Goal: Transaction & Acquisition: Purchase product/service

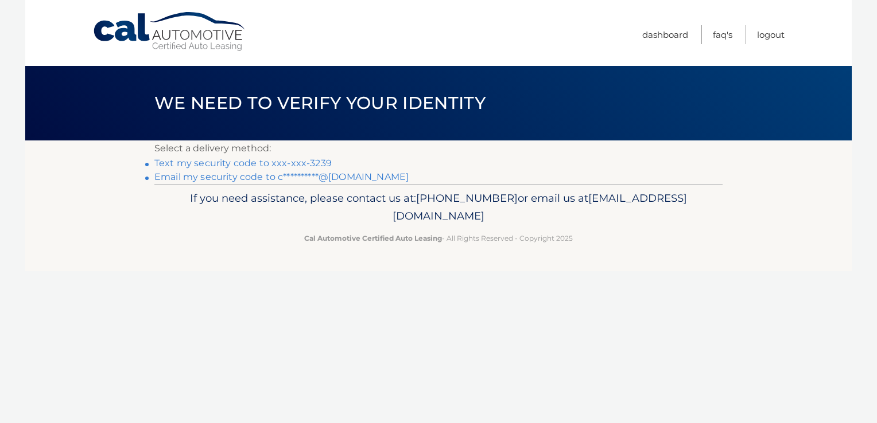
click at [341, 176] on link "**********" at bounding box center [281, 177] width 254 height 11
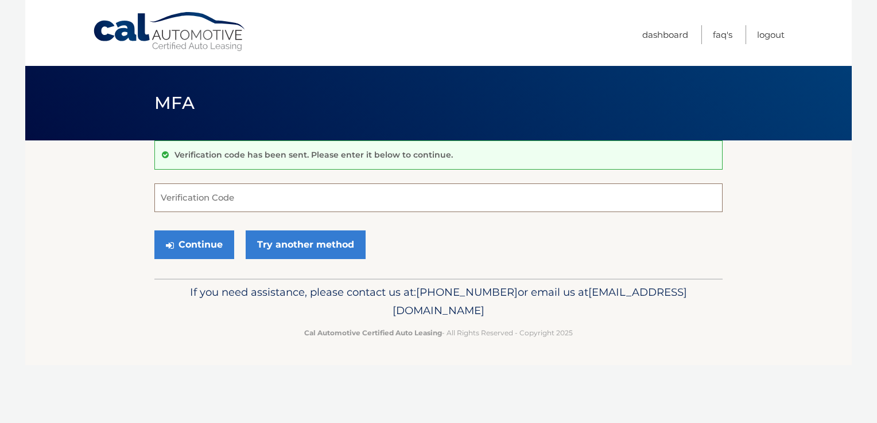
click at [321, 201] on input "Verification Code" at bounding box center [438, 198] width 568 height 29
click at [318, 199] on input "Verification Code" at bounding box center [438, 198] width 568 height 29
type input "748283"
click at [210, 245] on button "Continue" at bounding box center [194, 245] width 80 height 29
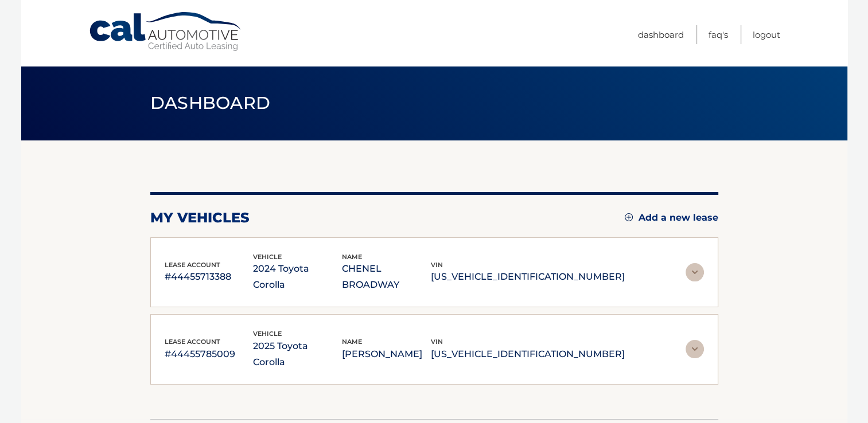
click at [690, 340] on img at bounding box center [695, 349] width 18 height 18
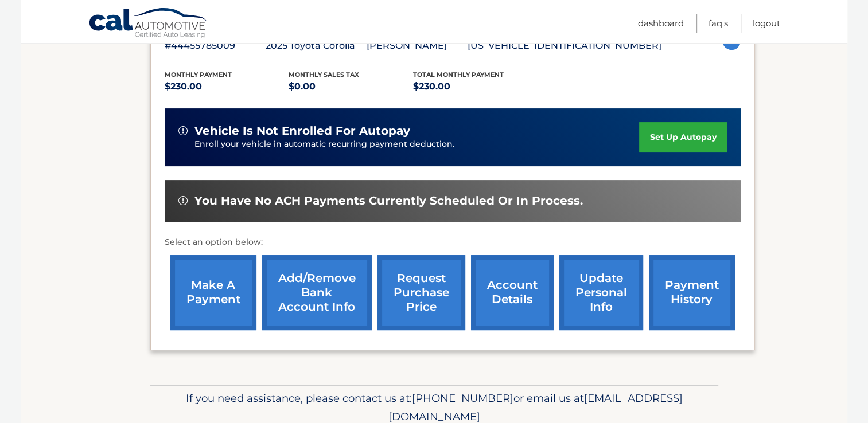
scroll to position [287, 0]
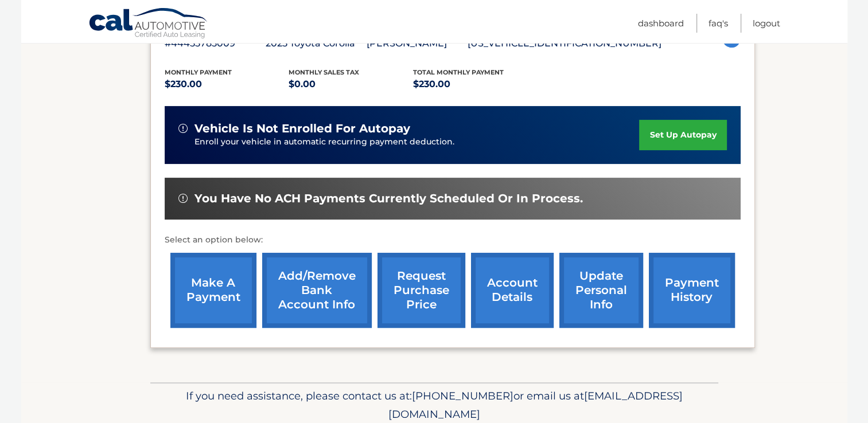
click at [704, 304] on link "payment history" at bounding box center [692, 290] width 86 height 75
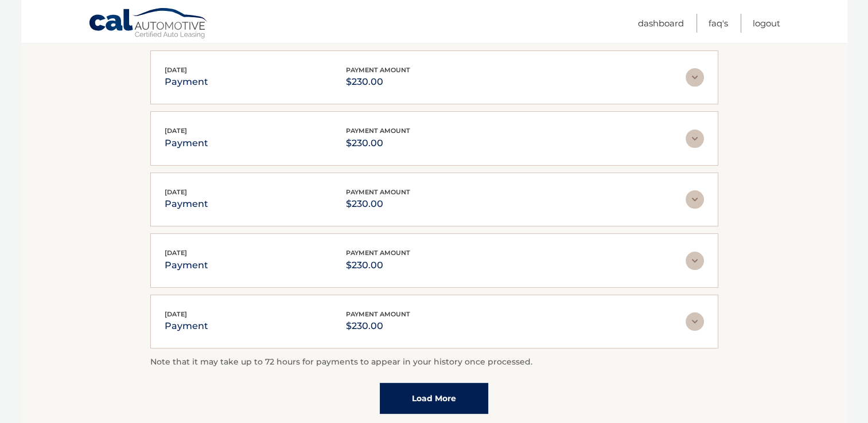
scroll to position [115, 0]
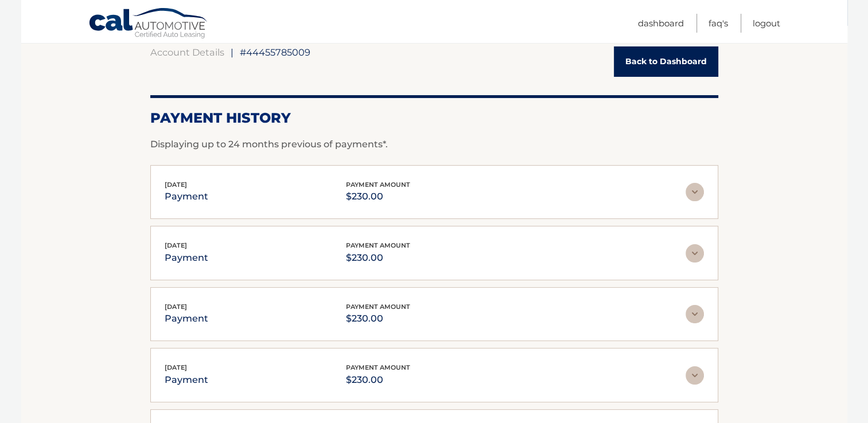
click at [695, 252] on img at bounding box center [695, 253] width 18 height 18
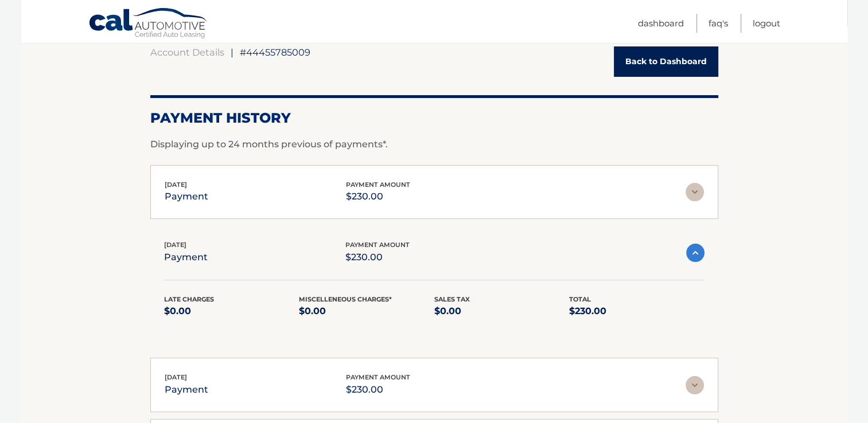
click at [695, 252] on img at bounding box center [695, 253] width 18 height 18
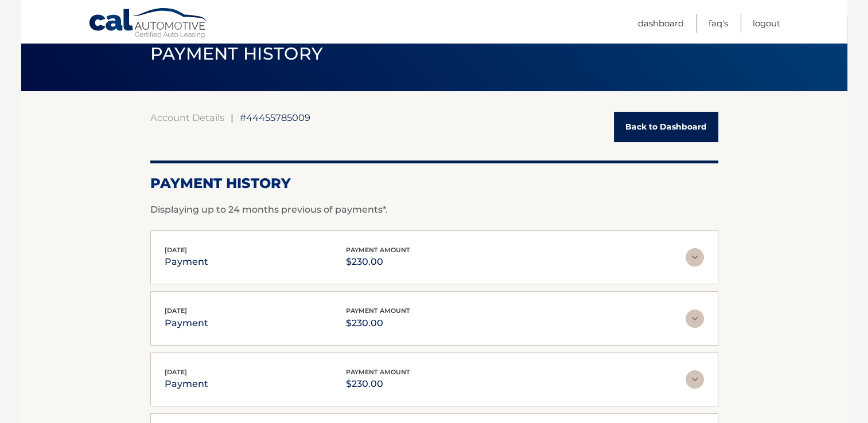
scroll to position [0, 0]
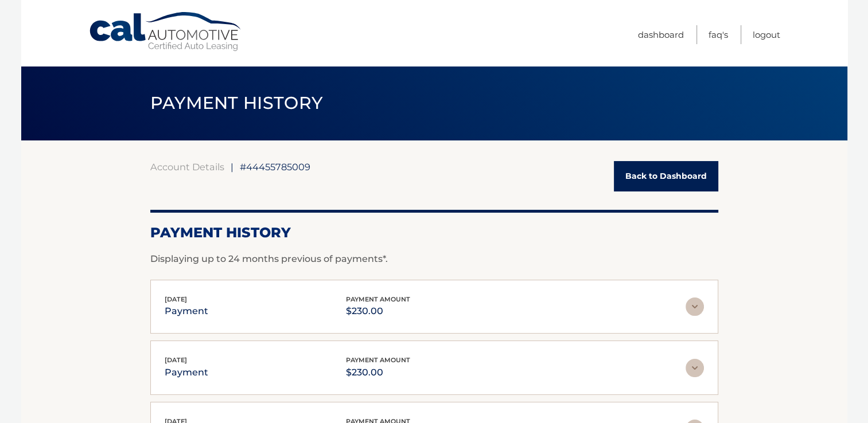
drag, startPoint x: 665, startPoint y: 176, endPoint x: 621, endPoint y: 239, distance: 77.5
click at [665, 176] on link "Back to Dashboard" at bounding box center [666, 176] width 104 height 30
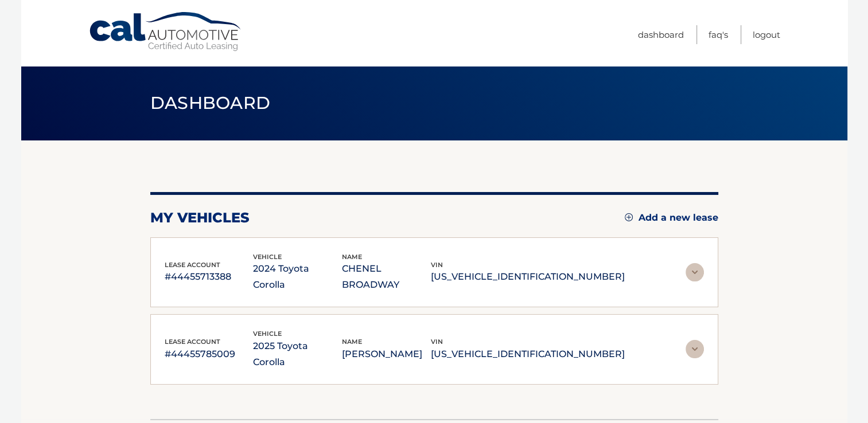
click at [695, 263] on img at bounding box center [695, 272] width 18 height 18
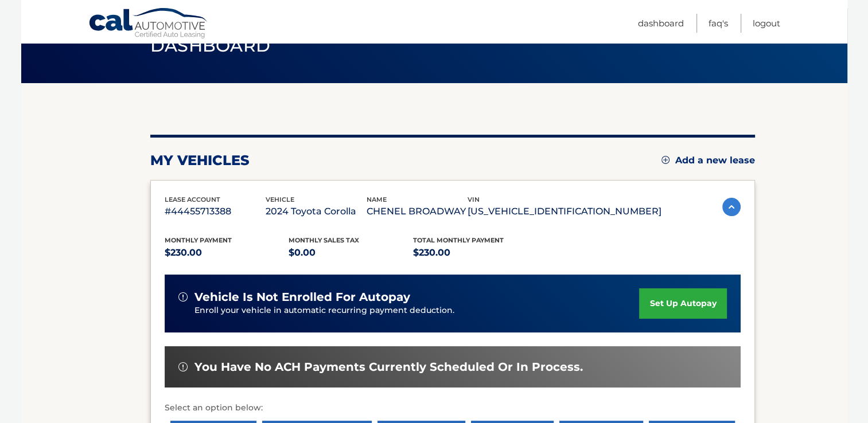
scroll to position [115, 0]
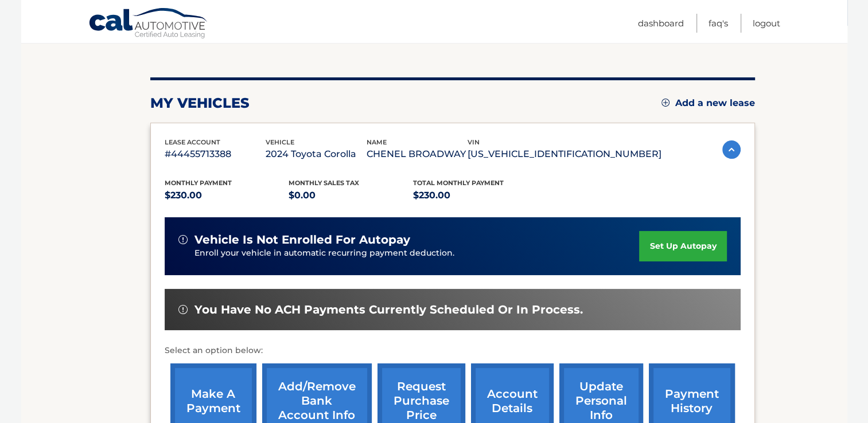
click at [722, 145] on img at bounding box center [731, 150] width 18 height 18
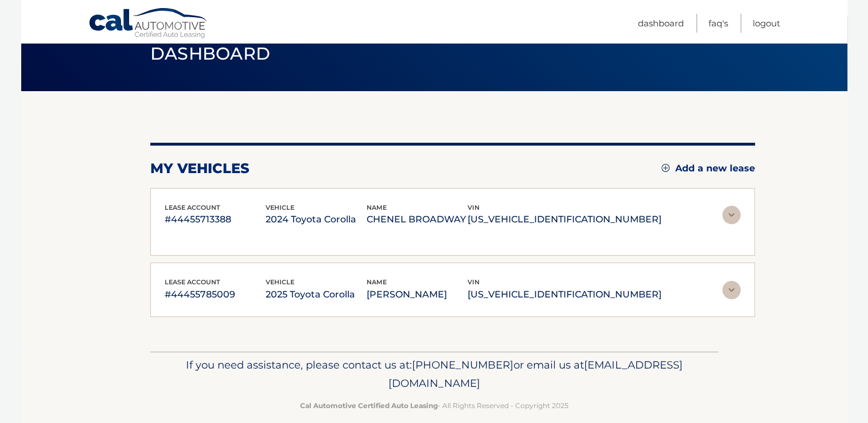
scroll to position [49, 0]
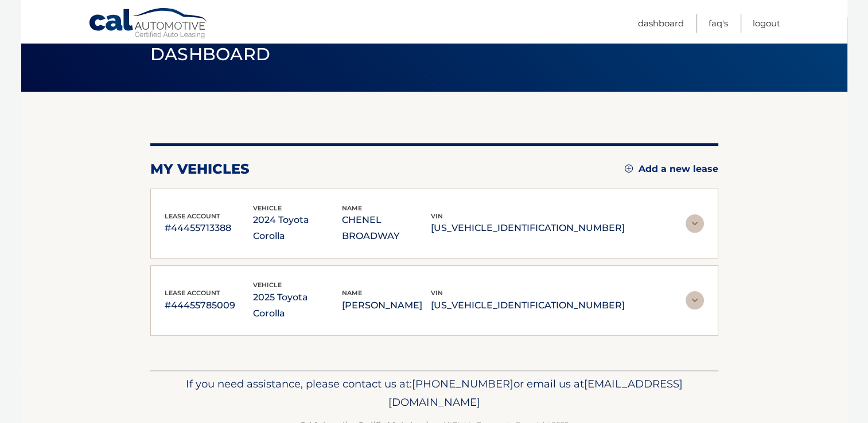
click at [693, 291] on img at bounding box center [695, 300] width 18 height 18
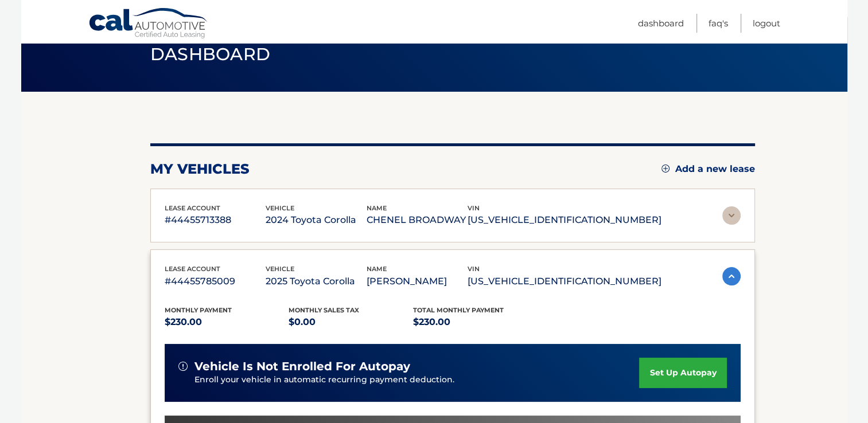
click at [726, 214] on img at bounding box center [731, 216] width 18 height 18
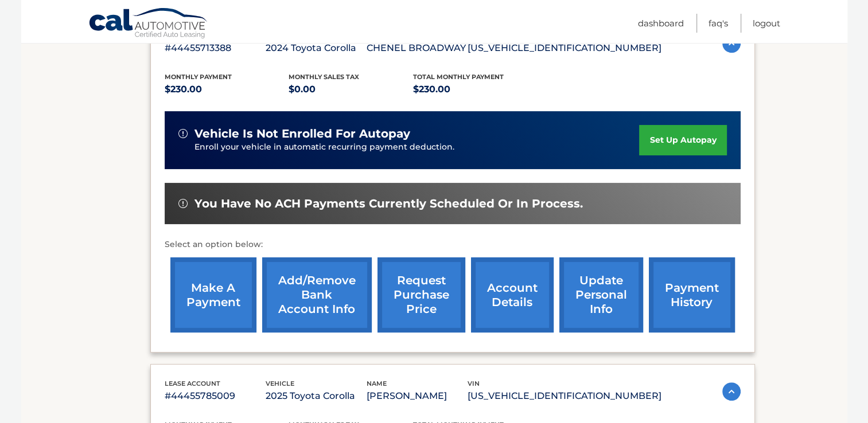
scroll to position [106, 0]
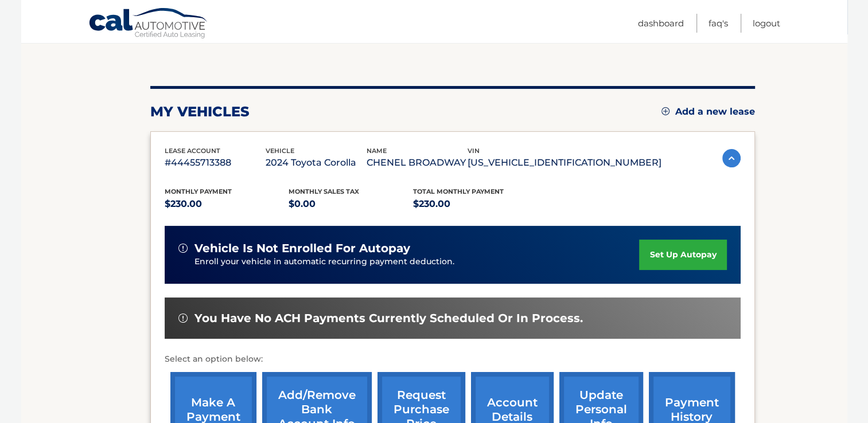
click at [728, 155] on img at bounding box center [731, 158] width 18 height 18
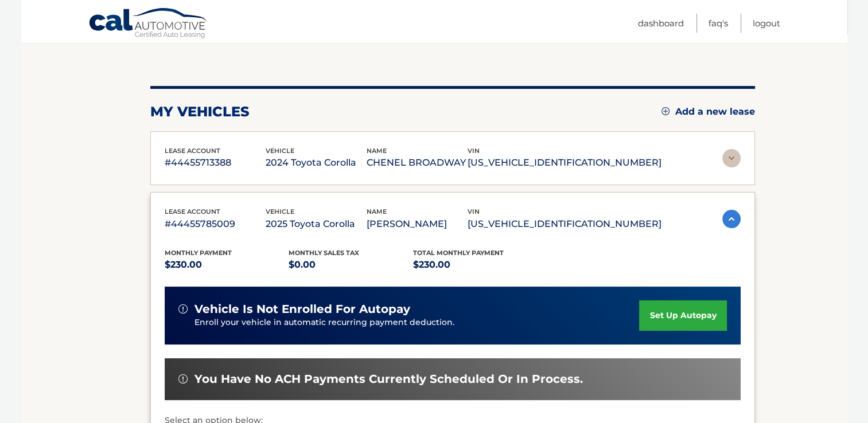
click at [728, 220] on img at bounding box center [731, 219] width 18 height 18
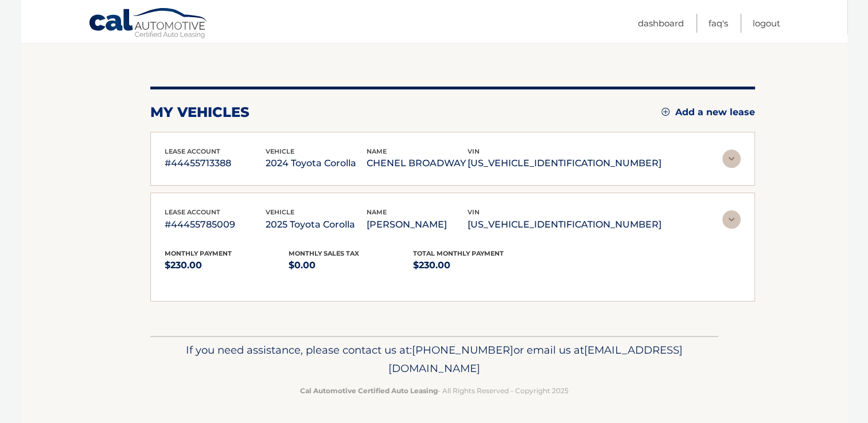
scroll to position [49, 0]
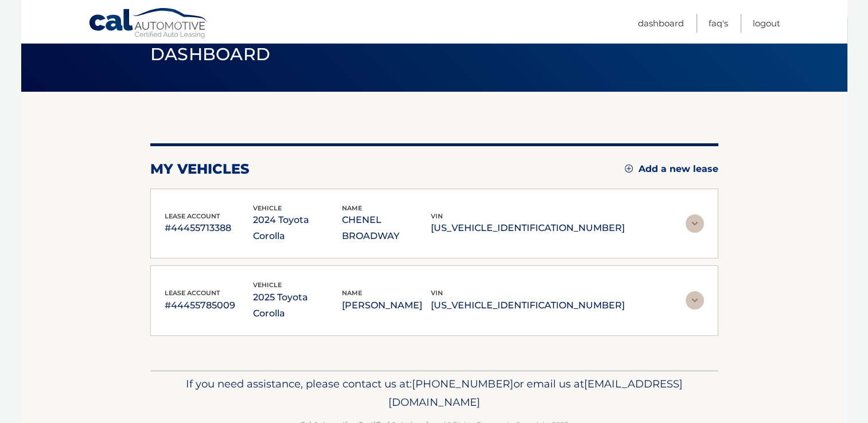
click at [693, 291] on img at bounding box center [695, 300] width 18 height 18
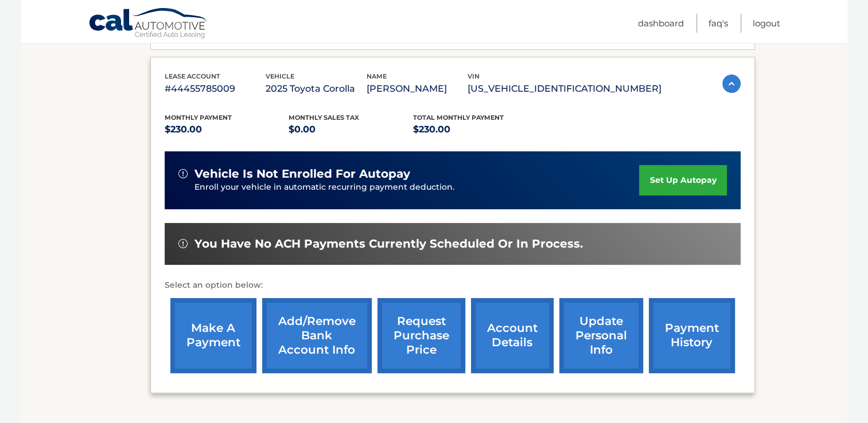
scroll to position [216, 0]
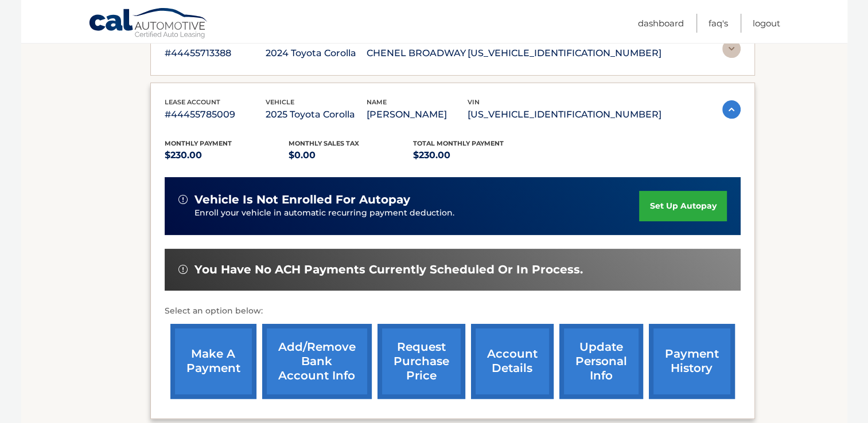
click at [727, 107] on img at bounding box center [731, 109] width 18 height 18
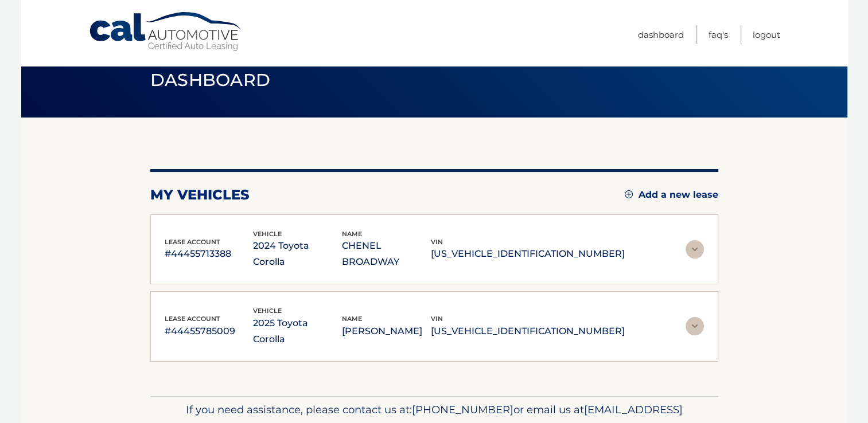
scroll to position [0, 0]
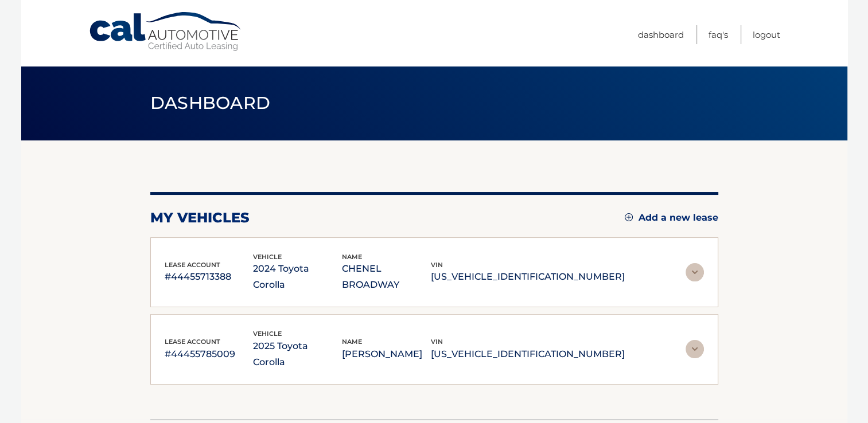
click at [691, 263] on img at bounding box center [695, 272] width 18 height 18
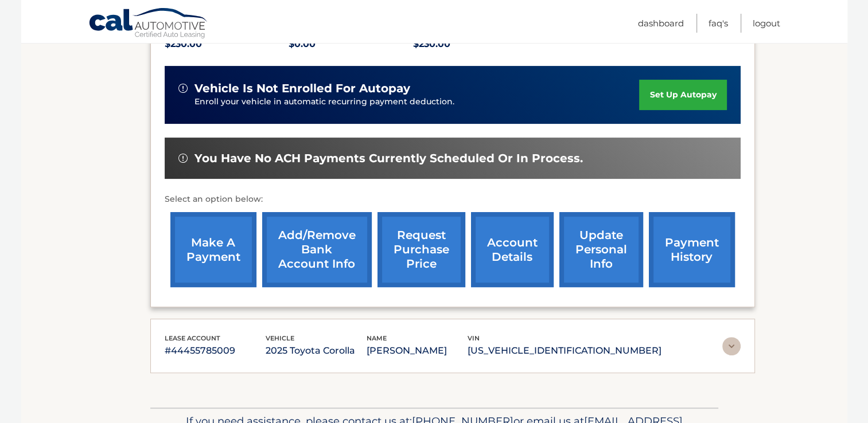
scroll to position [287, 0]
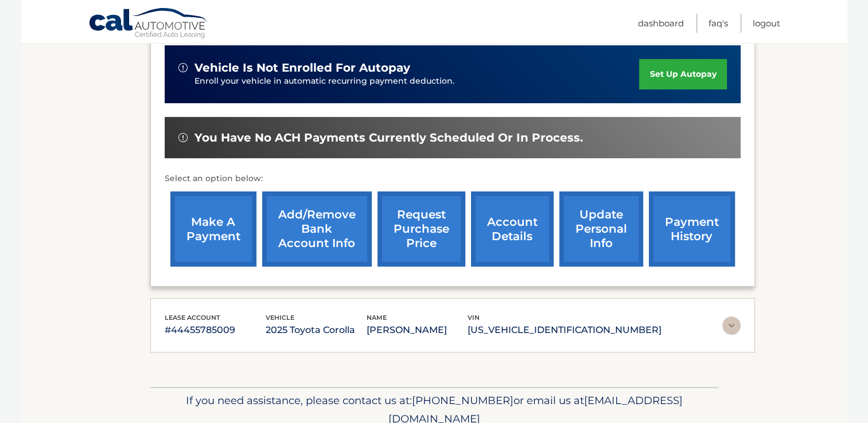
click at [680, 212] on link "payment history" at bounding box center [692, 229] width 86 height 75
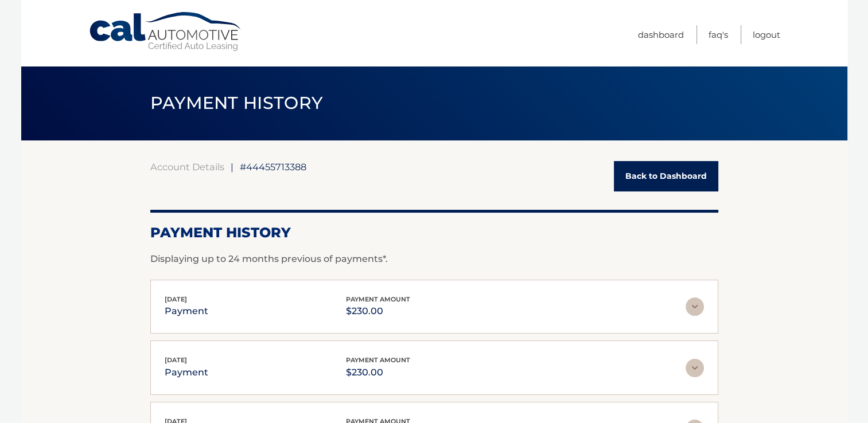
click at [681, 176] on link "Back to Dashboard" at bounding box center [666, 176] width 104 height 30
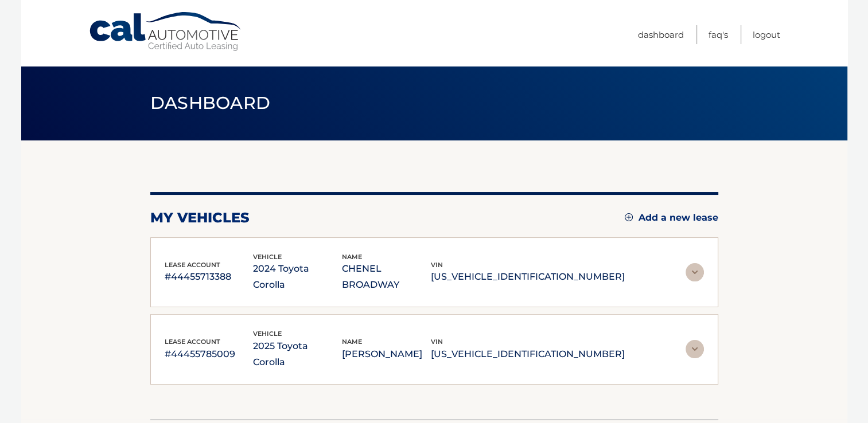
click at [695, 263] on img at bounding box center [695, 272] width 18 height 18
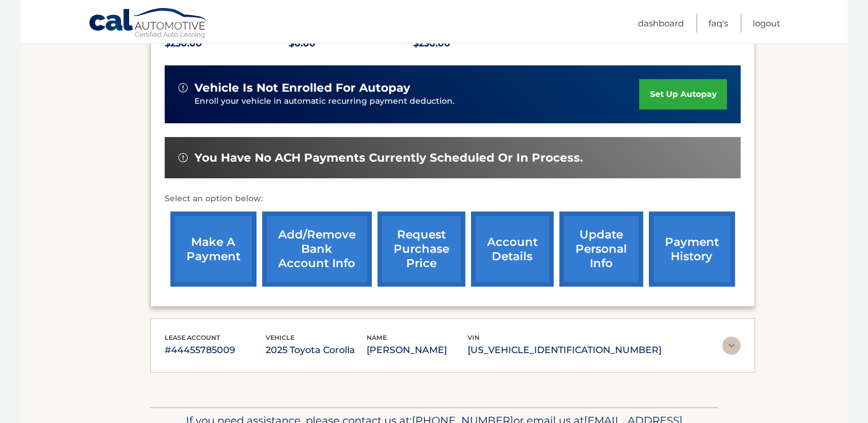
scroll to position [287, 0]
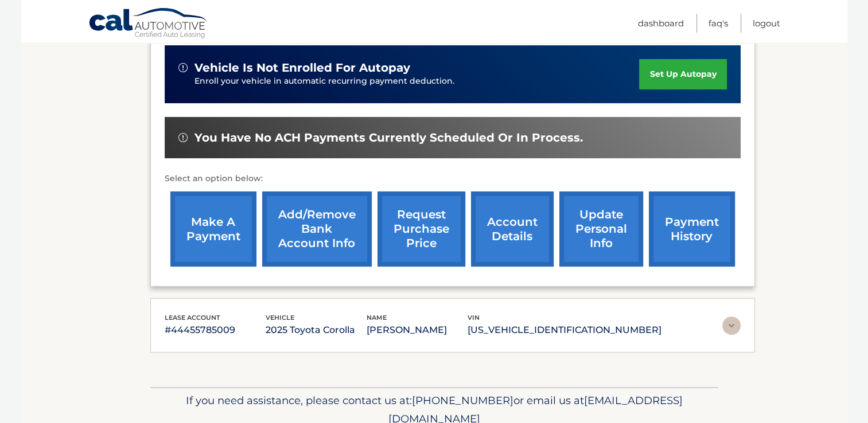
click at [513, 226] on link "account details" at bounding box center [512, 229] width 83 height 75
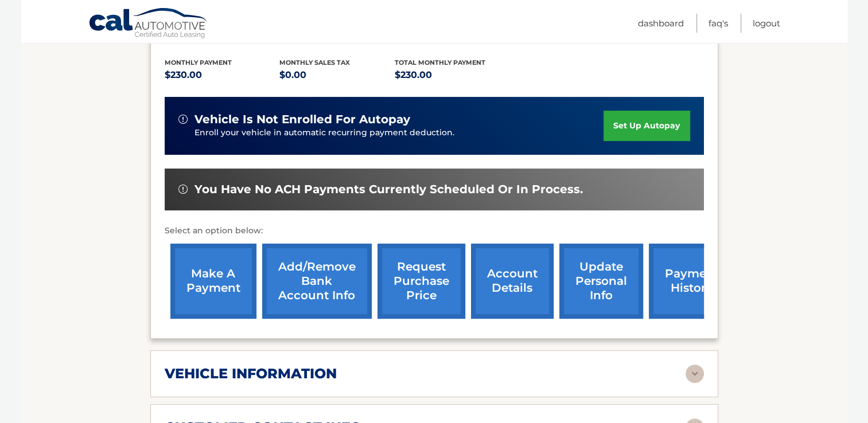
scroll to position [287, 0]
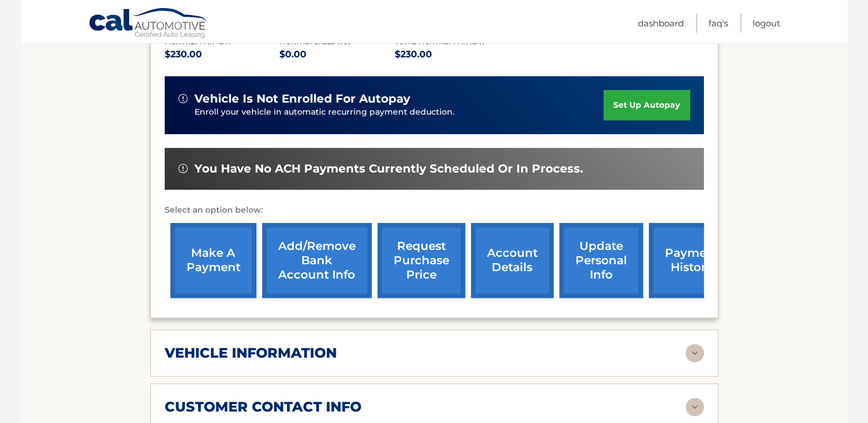
click at [213, 233] on link "make a payment" at bounding box center [213, 260] width 86 height 75
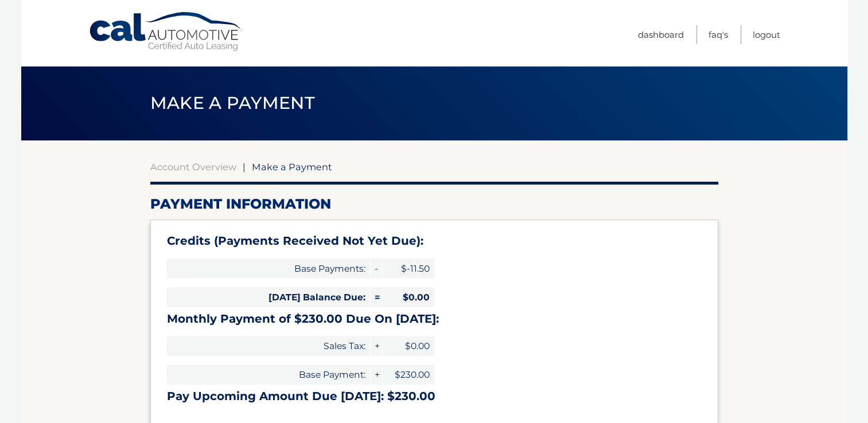
select select "NGJkZTMyNWItMTdmNC00OTJkLTk3ZjQtNGQ1NmYxMWI5YzM1"
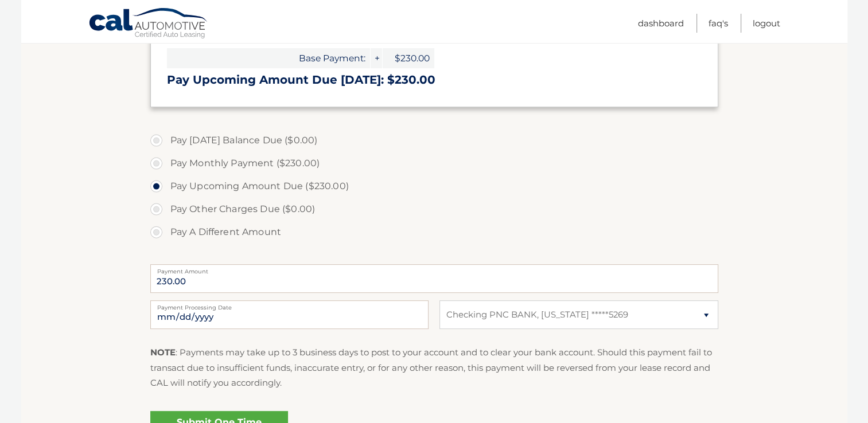
scroll to position [344, 0]
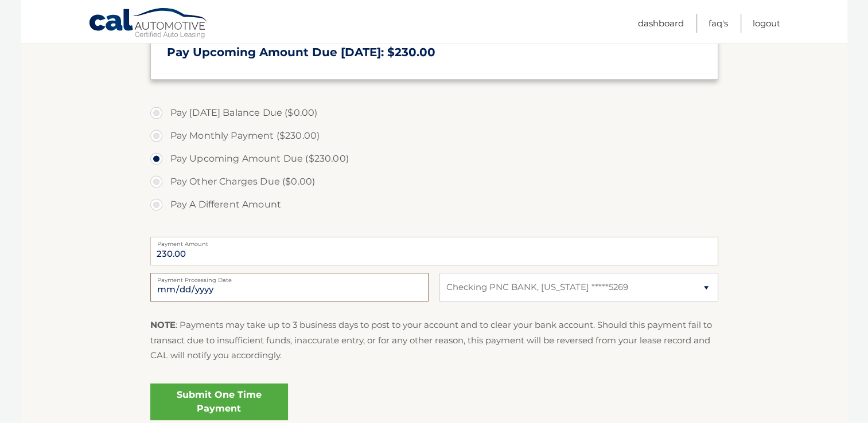
click at [207, 286] on input "[DATE]" at bounding box center [289, 287] width 278 height 29
type input "[DATE]"
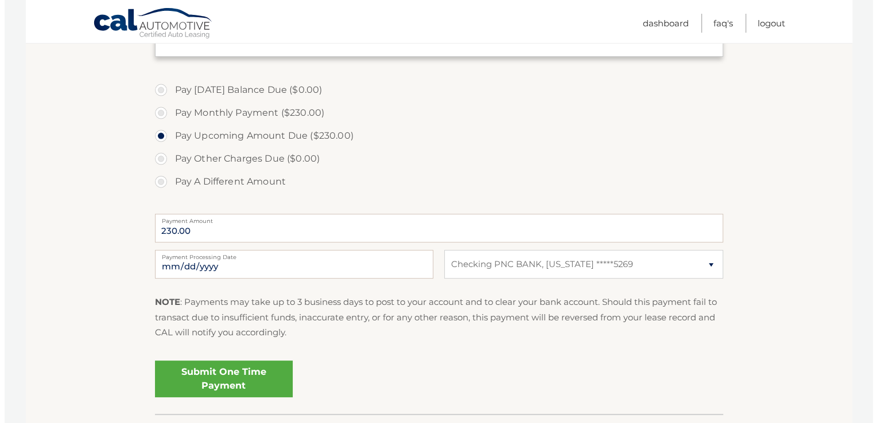
scroll to position [387, 0]
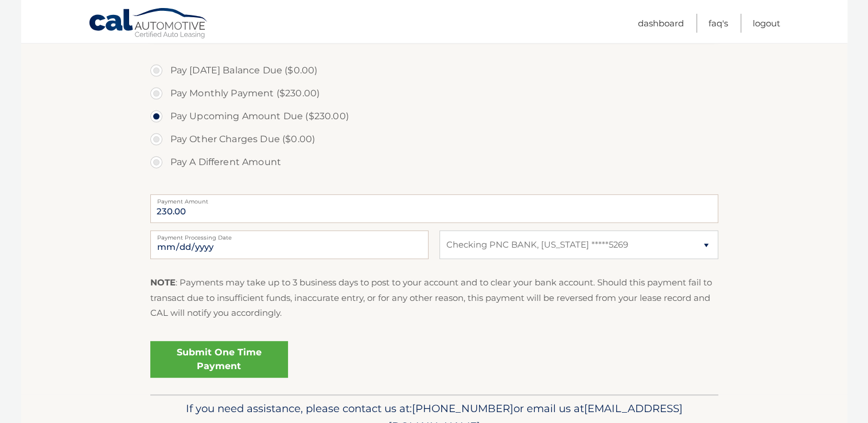
click at [220, 355] on link "Submit One Time Payment" at bounding box center [219, 359] width 138 height 37
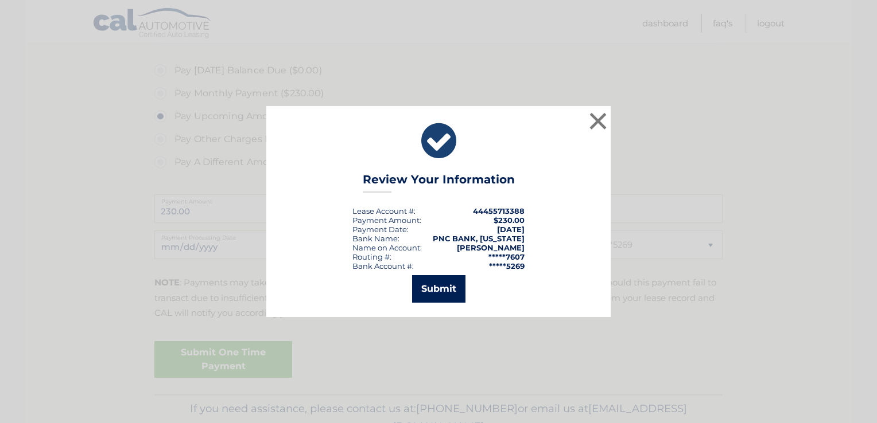
click at [439, 288] on button "Submit" at bounding box center [438, 289] width 53 height 28
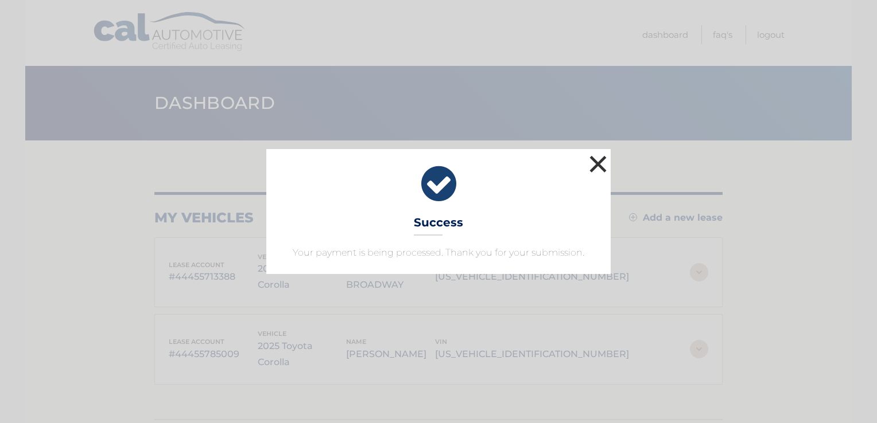
click at [589, 158] on button "×" at bounding box center [597, 164] width 23 height 23
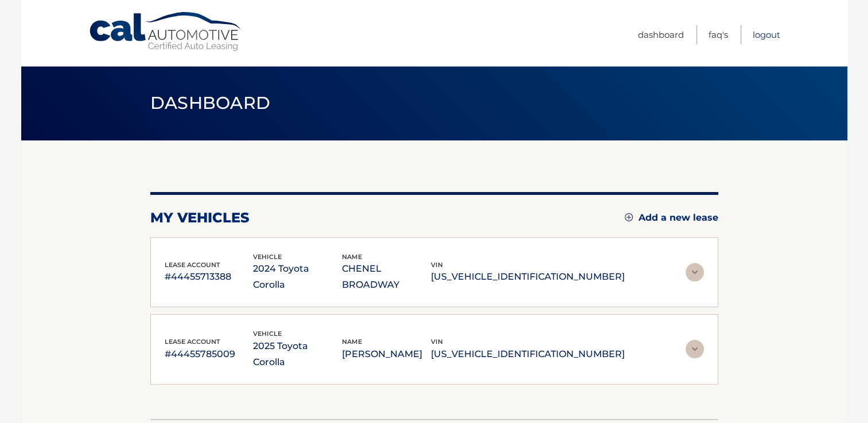
drag, startPoint x: 762, startPoint y: 32, endPoint x: 774, endPoint y: 44, distance: 17.0
click at [762, 32] on link "Logout" at bounding box center [767, 34] width 28 height 19
